Goal: Task Accomplishment & Management: Use online tool/utility

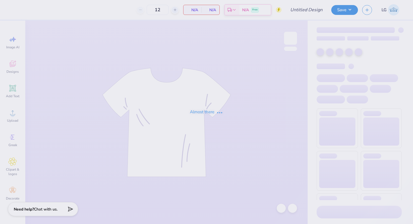
type input "AGD SJU Retreat"
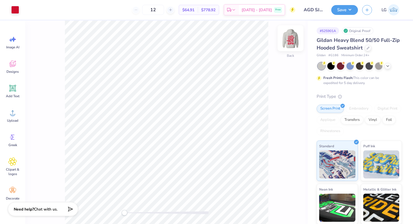
click at [286, 37] on img at bounding box center [290, 38] width 22 height 22
click at [15, 8] on div at bounding box center [15, 9] width 8 height 8
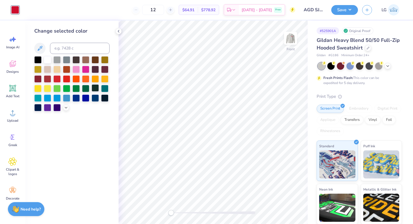
click at [93, 90] on div at bounding box center [95, 87] width 7 height 7
click at [88, 89] on div at bounding box center [85, 87] width 7 height 7
click at [76, 90] on div at bounding box center [76, 87] width 7 height 7
click at [66, 89] on div at bounding box center [66, 87] width 7 height 7
click at [94, 88] on div at bounding box center [95, 87] width 7 height 7
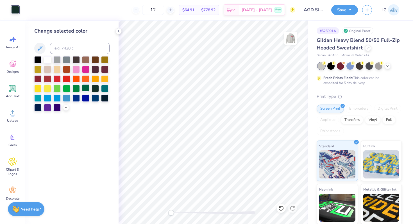
click at [85, 89] on div at bounding box center [85, 87] width 7 height 7
click at [75, 90] on div at bounding box center [76, 87] width 7 height 7
click at [82, 90] on div at bounding box center [85, 87] width 7 height 7
click at [96, 89] on div at bounding box center [95, 87] width 7 height 7
click at [106, 89] on div at bounding box center [104, 87] width 7 height 7
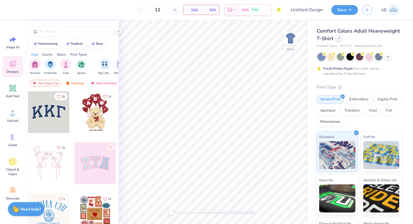
click at [338, 40] on div at bounding box center [339, 38] width 6 height 6
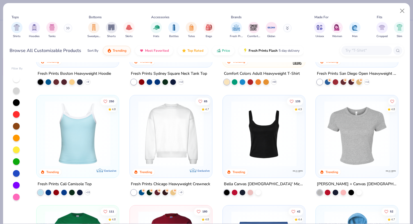
scroll to position [191, 0]
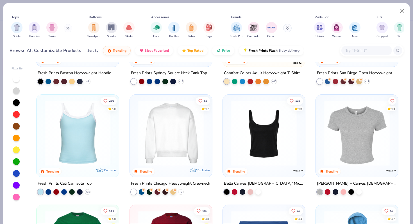
click at [98, 148] on img at bounding box center [77, 132] width 71 height 65
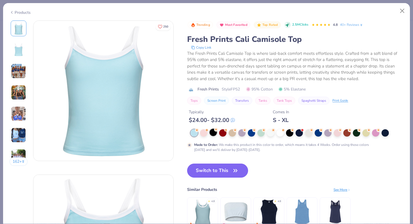
click at [215, 135] on div at bounding box center [213, 132] width 7 height 7
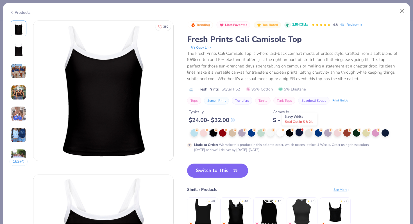
click at [301, 132] on div at bounding box center [299, 132] width 7 height 7
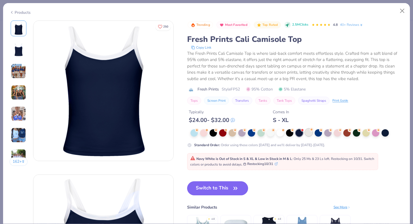
click at [310, 134] on div at bounding box center [308, 132] width 7 height 7
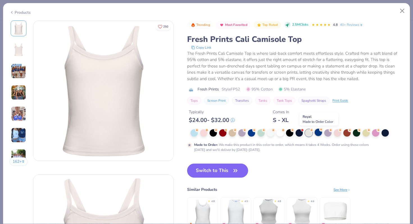
click at [317, 134] on div at bounding box center [318, 132] width 7 height 7
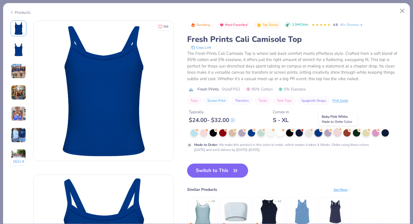
click at [337, 133] on div at bounding box center [337, 132] width 7 height 7
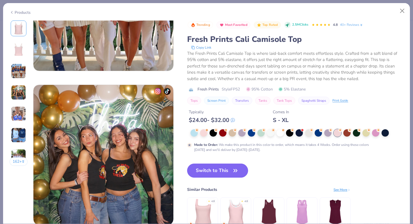
scroll to position [408, 0]
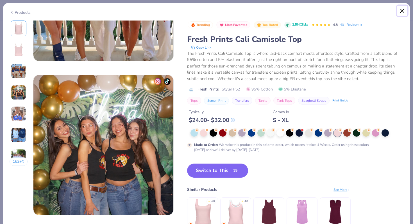
click at [402, 12] on button "Close" at bounding box center [402, 11] width 11 height 11
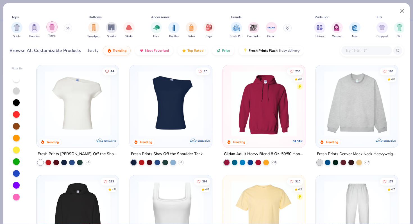
click at [50, 26] on img "filter for Tanks" at bounding box center [52, 27] width 6 height 6
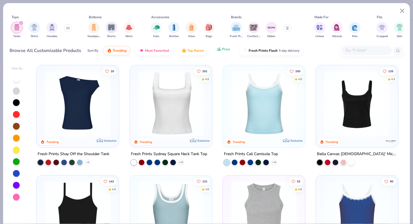
click at [227, 49] on span "Price" at bounding box center [226, 49] width 8 height 4
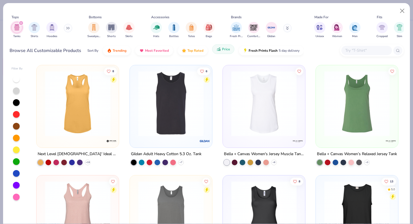
click at [227, 51] on span "Price" at bounding box center [226, 49] width 8 height 4
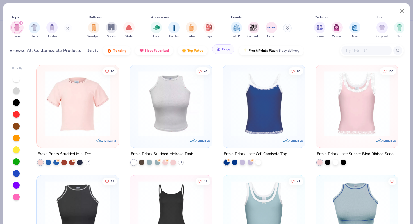
click at [227, 51] on span "Price" at bounding box center [226, 49] width 8 height 4
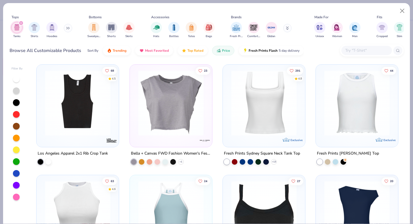
scroll to position [554, 0]
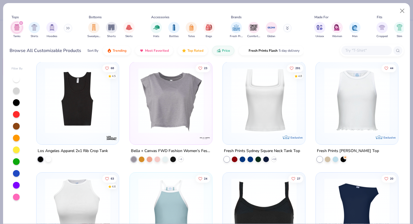
click at [278, 121] on img at bounding box center [264, 100] width 71 height 65
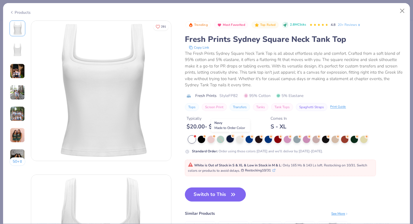
click at [229, 139] on div at bounding box center [230, 138] width 7 height 7
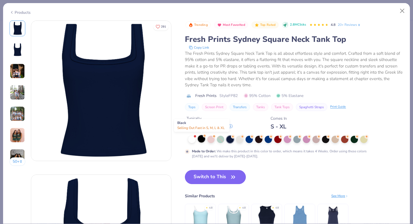
click at [199, 139] on div at bounding box center [201, 138] width 7 height 7
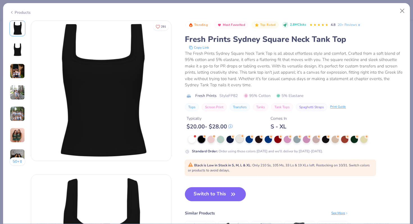
click at [236, 140] on div at bounding box center [295, 139] width 215 height 7
click at [250, 140] on div at bounding box center [249, 138] width 7 height 7
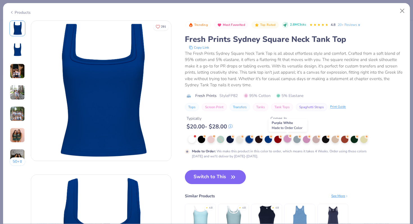
click at [287, 138] on div at bounding box center [287, 138] width 7 height 7
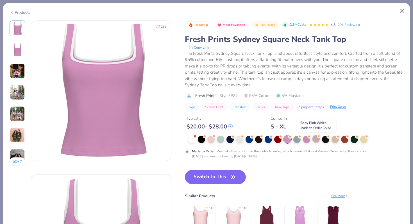
click at [317, 141] on div at bounding box center [316, 138] width 7 height 7
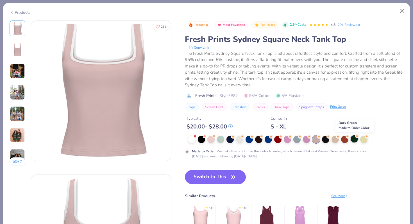
click at [358, 140] on div at bounding box center [354, 138] width 7 height 7
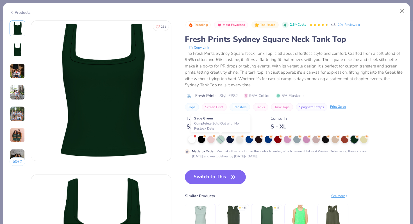
click at [220, 140] on div at bounding box center [220, 139] width 7 height 7
click at [232, 141] on div at bounding box center [230, 138] width 7 height 7
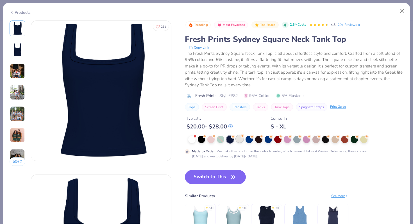
click at [238, 143] on div at bounding box center [239, 138] width 7 height 7
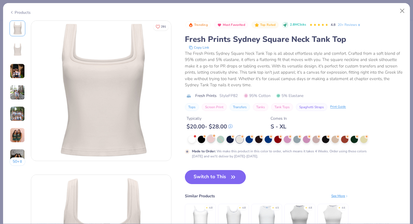
click at [209, 141] on div at bounding box center [210, 138] width 7 height 7
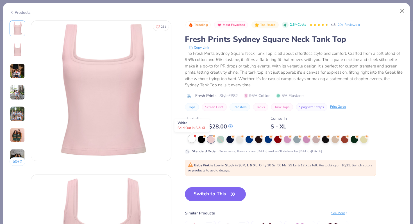
click at [193, 140] on div at bounding box center [191, 138] width 7 height 7
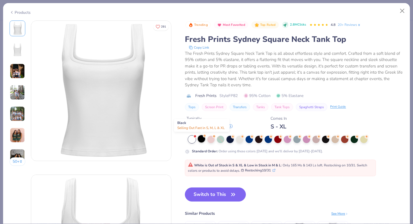
click at [202, 141] on div at bounding box center [201, 138] width 7 height 7
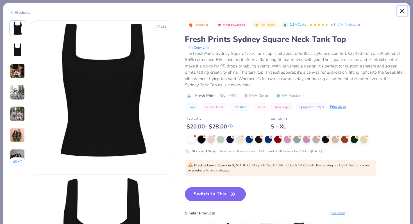
click at [406, 11] on button "Close" at bounding box center [402, 11] width 11 height 11
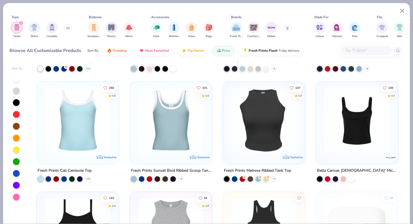
scroll to position [755, 0]
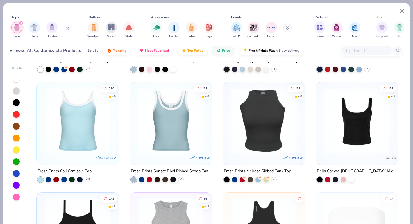
click at [155, 131] on img at bounding box center [170, 120] width 71 height 65
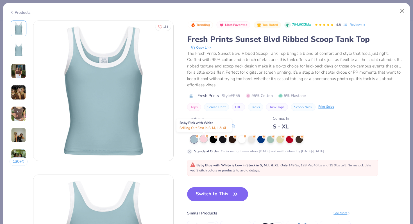
click at [206, 139] on div at bounding box center [203, 138] width 7 height 7
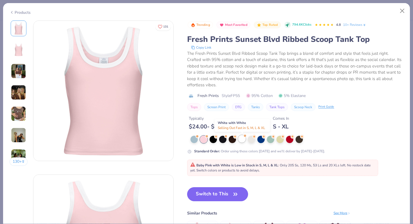
click at [245, 138] on div at bounding box center [241, 138] width 7 height 7
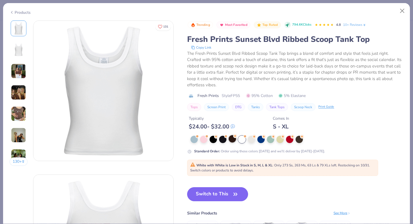
click at [237, 137] on icon at bounding box center [235, 136] width 4 height 4
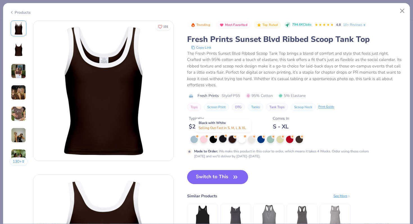
click at [222, 139] on div at bounding box center [222, 138] width 7 height 7
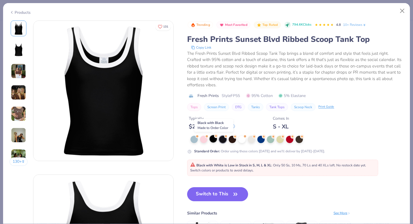
click at [215, 139] on div at bounding box center [213, 138] width 7 height 7
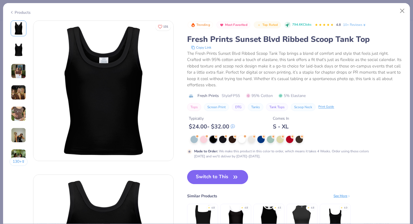
click at [17, 70] on img at bounding box center [18, 71] width 15 height 15
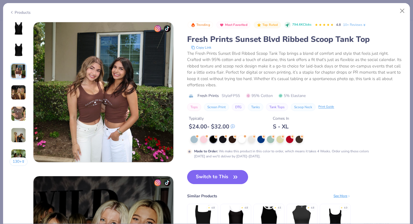
scroll to position [308, 0]
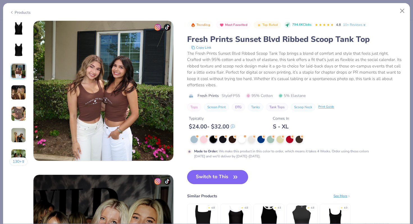
click at [200, 178] on button "Switch to This" at bounding box center [217, 177] width 61 height 14
type input "50"
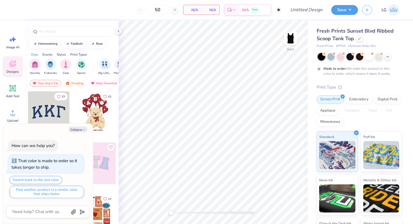
click at [78, 132] on div "Collapse How can we help you? That color is made to order so it takes longer to…" at bounding box center [48, 174] width 90 height 100
click at [322, 121] on div "Rhinestones" at bounding box center [330, 121] width 27 height 8
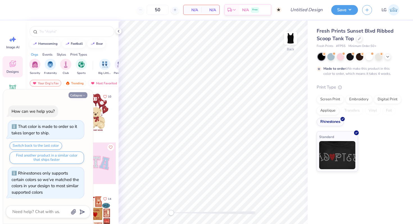
click at [78, 96] on button "Collapse" at bounding box center [78, 95] width 19 height 6
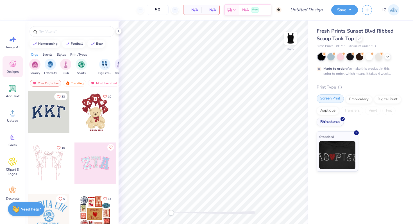
click at [337, 98] on div "Screen Print" at bounding box center [330, 98] width 27 height 8
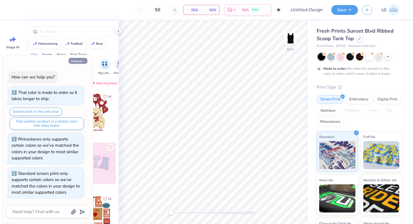
click at [77, 60] on button "Collapse" at bounding box center [78, 61] width 19 height 6
type textarea "x"
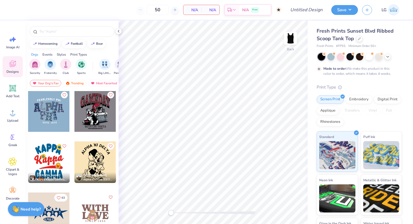
scroll to position [1027, 0]
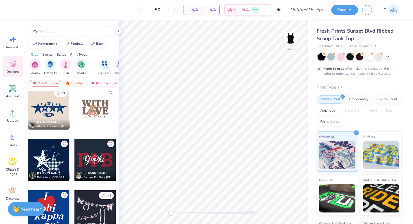
click at [101, 82] on div "Most Favorited" at bounding box center [104, 83] width 32 height 7
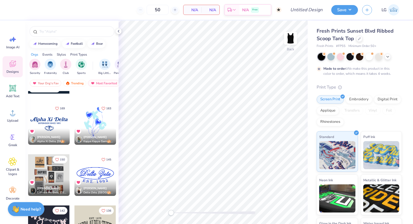
scroll to position [194, 0]
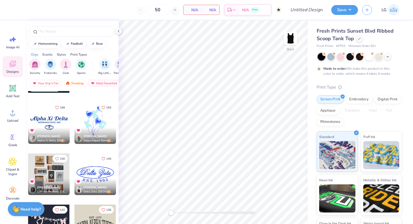
click at [60, 126] on div at bounding box center [49, 123] width 42 height 42
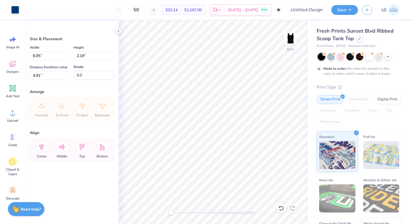
type input "7.26"
type input "2.62"
type input "1.23"
type input "8.56"
type input "3.10"
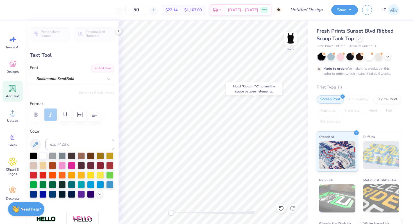
type input "2.37"
type input "1.09"
type input "2.37"
type input "1.09"
type input "1.24"
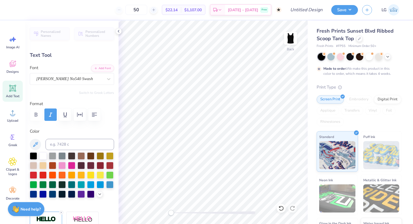
type input "0.0"
type input "1.37"
type input "0.95"
type input "1.27"
type input "-4.6"
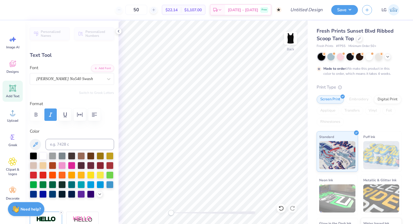
type textarea "P"
type input "-4.6"
type textarea "P"
type input "0.0"
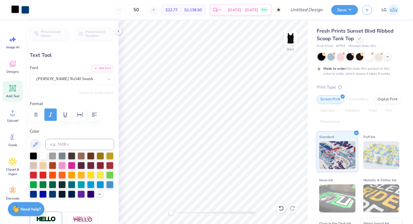
click at [13, 8] on div at bounding box center [15, 9] width 8 height 8
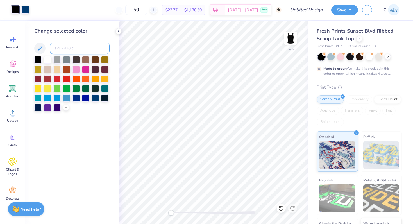
click at [60, 47] on input at bounding box center [80, 48] width 60 height 11
type input "541"
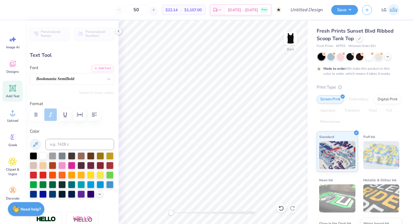
type textarea "hi"
type input "1.14"
type input "0.86"
type input "1.47"
click at [22, 6] on div at bounding box center [25, 9] width 8 height 8
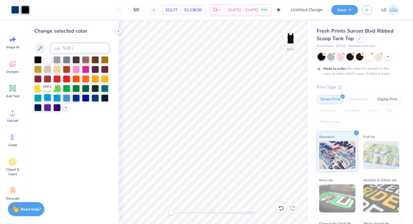
click at [47, 98] on div at bounding box center [47, 97] width 7 height 7
click at [10, 8] on div "Art colors" at bounding box center [14, 10] width 29 height 20
click at [85, 70] on div at bounding box center [85, 68] width 7 height 7
click at [78, 70] on div at bounding box center [76, 68] width 7 height 7
click at [15, 10] on div at bounding box center [15, 9] width 8 height 8
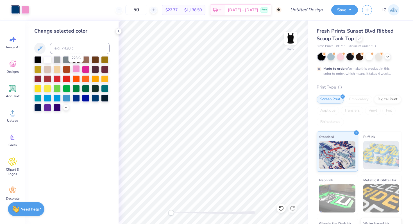
click at [76, 68] on div at bounding box center [76, 68] width 7 height 7
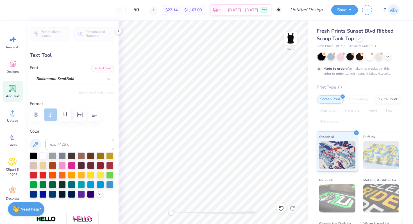
type input "0.90"
type input "0.89"
type input "1.32"
type input "0.0"
type input "1.29"
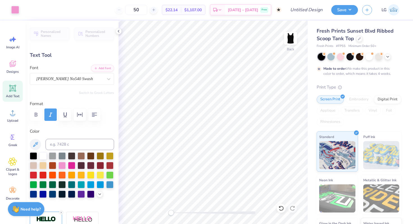
type input "0.85"
type input "1.27"
type input "1.93"
type input "0.88"
type input "1.25"
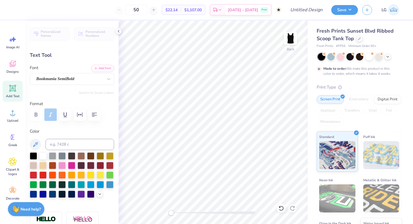
type input "1.01"
type input "0.87"
type input "1.27"
type input "-2.2"
type input "1.29"
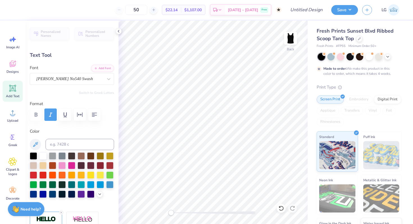
type input "0.85"
type input "0.0"
type input "1.01"
type input "0.87"
type input "-2.2"
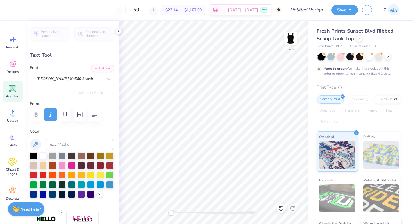
type textarea "M"
type input "0.0"
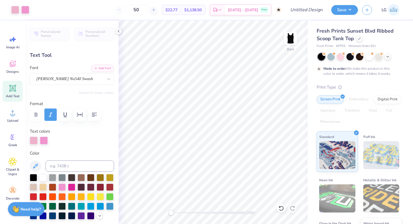
type input "1.70"
type input "0.92"
type input "1.23"
type input "-2.2"
type input "1.93"
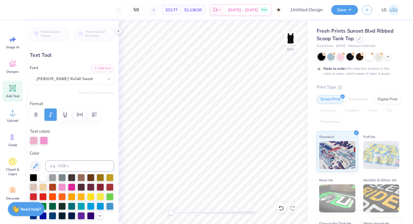
type input "0.88"
type input "1.27"
type input "0.0"
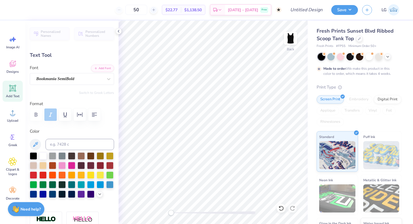
type textarea "u"
type input "0.63"
type input "0.59"
type input "1.41"
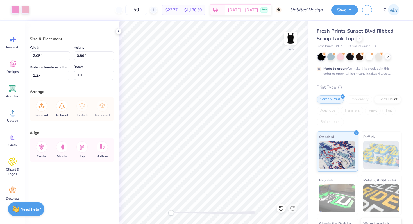
type input "1.26"
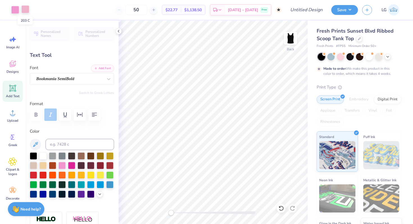
click at [25, 8] on div at bounding box center [25, 9] width 8 height 8
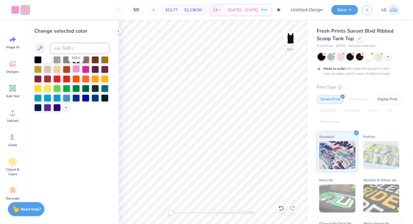
click at [73, 70] on div at bounding box center [76, 68] width 7 height 7
click at [113, 83] on div "Change selected color" at bounding box center [71, 123] width 93 height 204
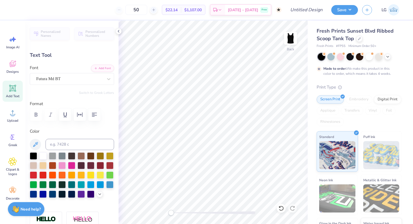
type textarea "SINCE [DATE]"
type input "2.35"
type input "2.43"
type textarea "SINCE [DATE]"
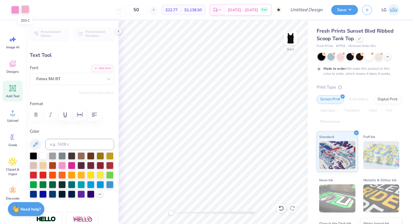
click at [25, 9] on div at bounding box center [25, 9] width 8 height 8
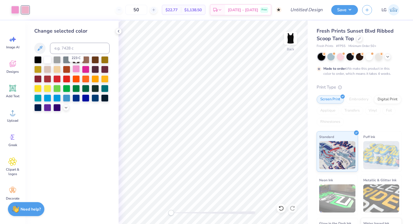
click at [76, 69] on div at bounding box center [76, 68] width 7 height 7
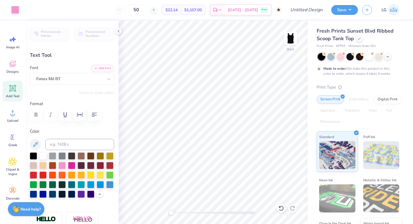
type input "0.63"
type input "0.59"
type input "1.57"
type input "1.70"
type input "0.92"
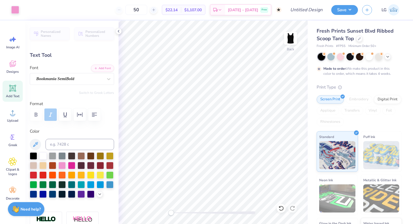
type input "1.23"
type input "-2.2"
type input "0.0"
type input "0.63"
type input "0.59"
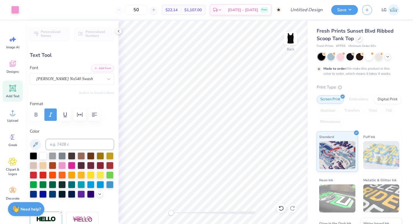
type input "1.57"
type textarea "Mu"
type input "1.81"
type input "0.86"
type input "1.43"
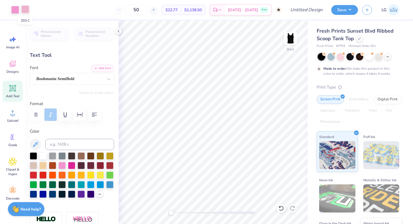
click at [25, 10] on div at bounding box center [25, 9] width 8 height 8
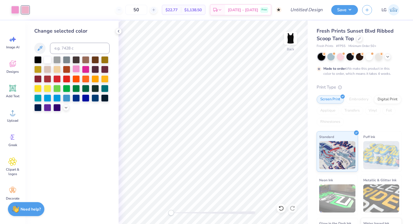
click at [79, 70] on div at bounding box center [76, 68] width 7 height 7
click at [371, 57] on div at bounding box center [369, 56] width 7 height 7
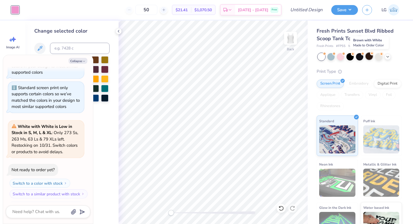
scroll to position [120, 0]
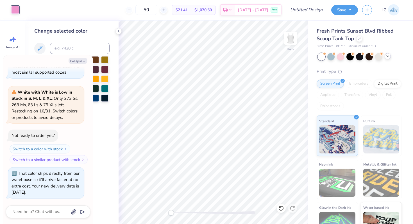
click at [388, 57] on icon at bounding box center [388, 56] width 4 height 4
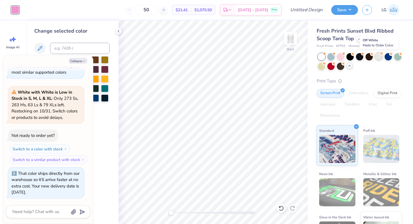
click at [376, 56] on div at bounding box center [378, 56] width 7 height 7
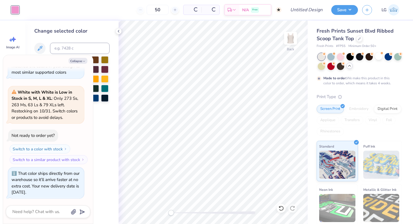
scroll to position [173, 0]
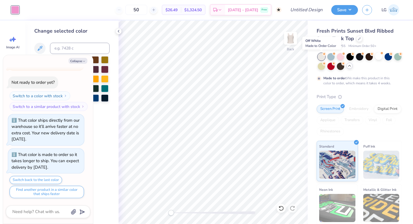
click at [320, 57] on div at bounding box center [321, 56] width 7 height 7
click at [323, 56] on div at bounding box center [321, 56] width 7 height 7
click at [380, 56] on div at bounding box center [378, 56] width 7 height 7
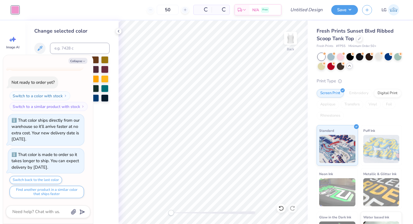
scroll to position [293, 0]
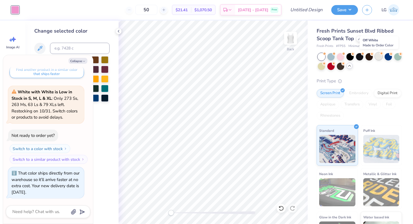
click at [380, 57] on div at bounding box center [378, 56] width 7 height 7
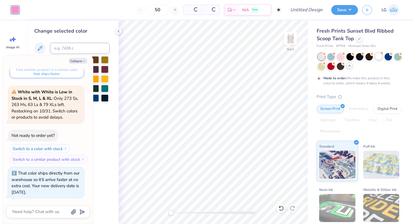
scroll to position [346, 0]
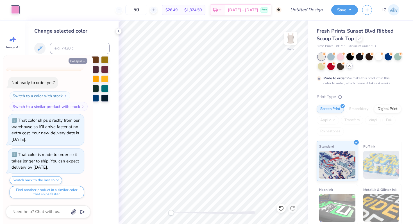
click at [80, 61] on button "Collapse" at bounding box center [78, 61] width 19 height 6
type textarea "x"
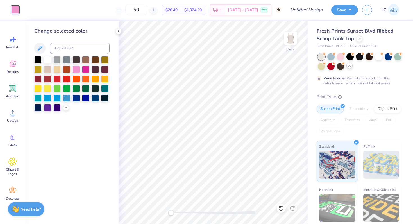
click at [105, 106] on div at bounding box center [71, 83] width 75 height 55
click at [300, 10] on input "Design Title" at bounding box center [314, 9] width 28 height 11
click at [360, 39] on icon at bounding box center [359, 38] width 3 height 3
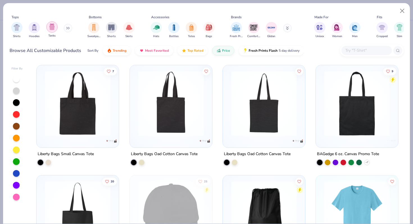
click at [51, 26] on img "filter for Tanks" at bounding box center [52, 27] width 6 height 6
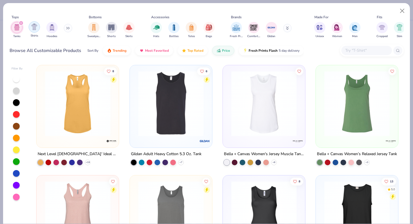
click at [35, 27] on img "filter for Shirts" at bounding box center [34, 27] width 6 height 6
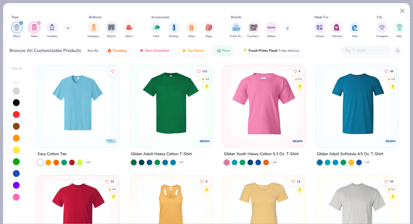
click at [37, 23] on div "filter for Tanks" at bounding box center [38, 23] width 5 height 5
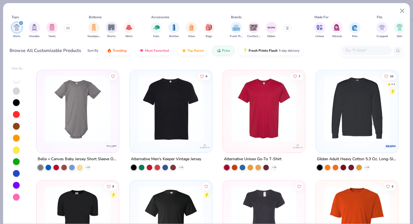
scroll to position [877, 0]
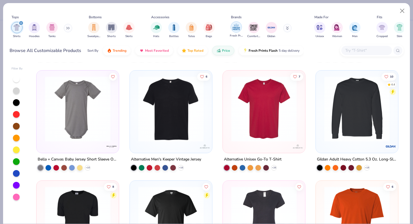
click at [233, 30] on img "filter for Fresh Prints" at bounding box center [236, 27] width 8 height 8
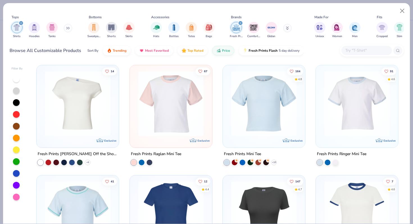
click at [243, 124] on img at bounding box center [264, 103] width 71 height 65
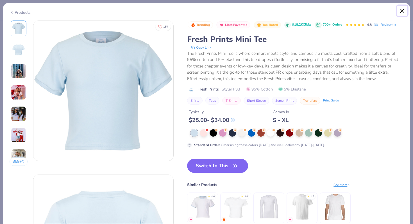
click at [402, 11] on button "Close" at bounding box center [402, 11] width 11 height 11
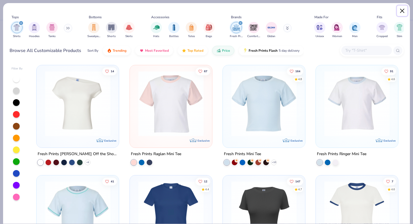
click at [400, 8] on button "Close" at bounding box center [402, 11] width 11 height 11
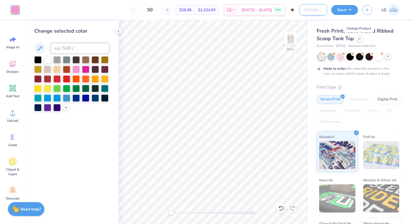
click at [314, 13] on input "Design Title" at bounding box center [314, 9] width 28 height 11
type input "Phi Mu Gen Merch"
click at [352, 9] on button "Save" at bounding box center [344, 9] width 27 height 10
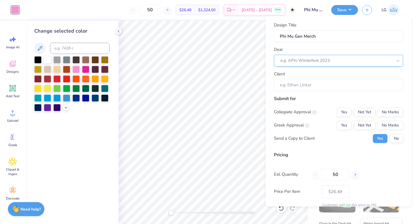
click at [333, 62] on div at bounding box center [337, 61] width 112 height 8
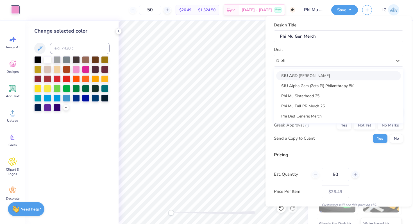
type input "phi"
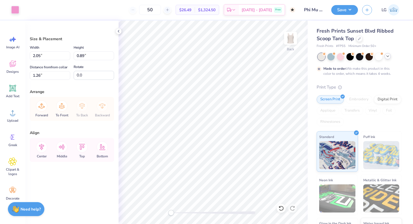
type input "1.25"
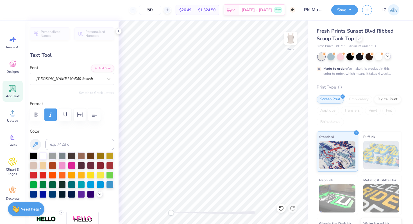
type input "0.0"
type input "1.24"
type input "0.0"
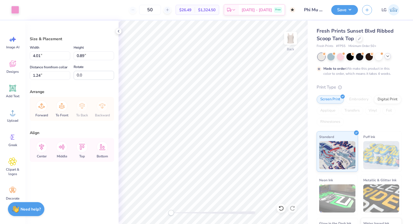
type input "1.42"
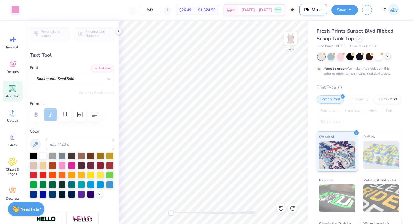
click at [316, 10] on input "Phi Mu Gen Merch" at bounding box center [314, 9] width 28 height 11
click at [336, 9] on button "Save" at bounding box center [344, 9] width 27 height 10
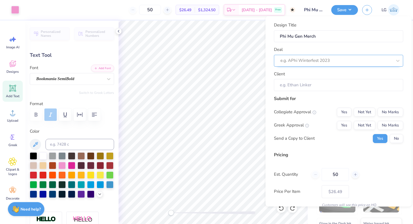
click at [311, 62] on div at bounding box center [337, 61] width 112 height 8
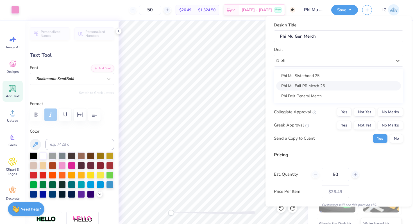
click at [314, 87] on div "Phi Mu Fall PR Merch 25" at bounding box center [338, 85] width 125 height 9
type input "phi"
type input "[PERSON_NAME]"
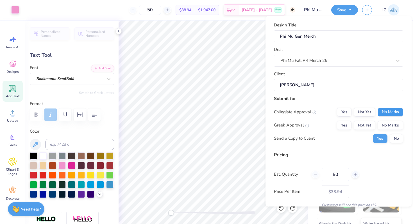
click at [385, 110] on button "No Marks" at bounding box center [391, 111] width 26 height 9
click at [349, 124] on button "Yes" at bounding box center [344, 125] width 15 height 9
click at [396, 136] on button "No" at bounding box center [396, 138] width 13 height 9
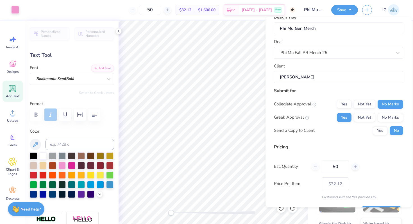
scroll to position [24, 0]
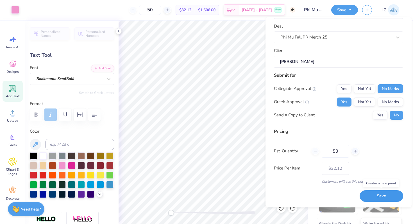
click at [373, 197] on button "Save" at bounding box center [382, 197] width 44 height 12
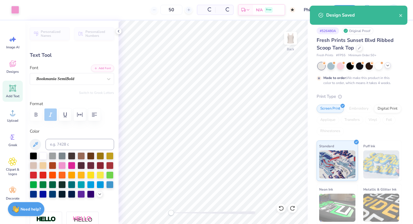
type input "$32.12"
